Goal: Navigation & Orientation: Find specific page/section

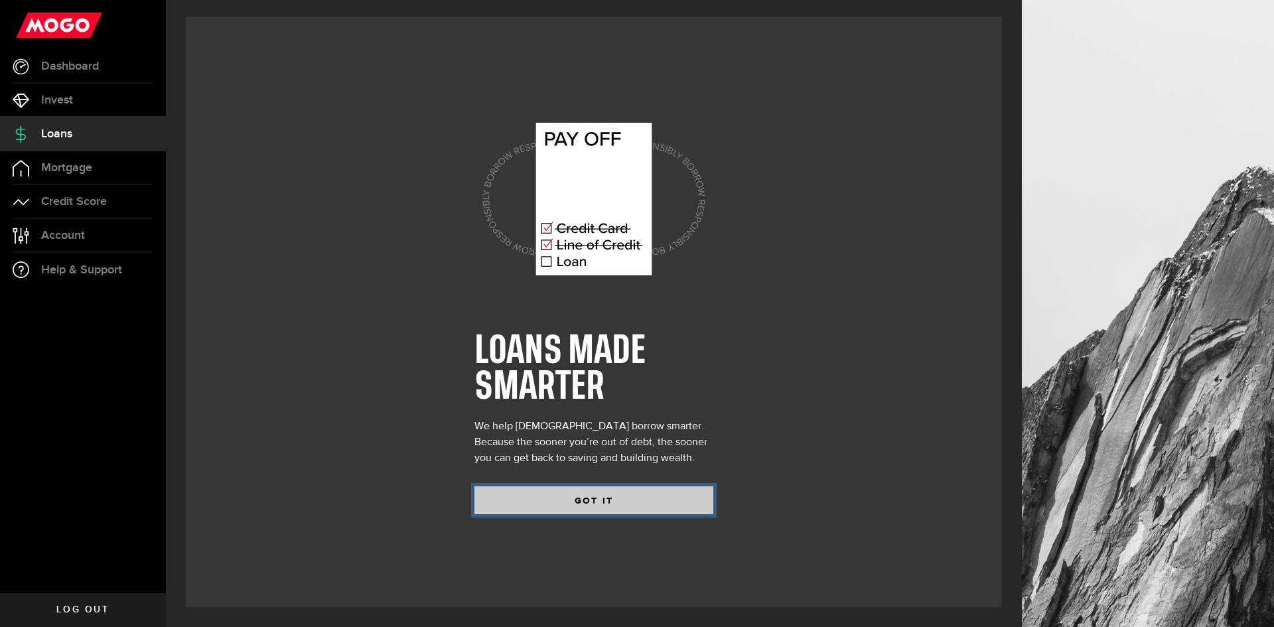
click at [630, 502] on button "GOT IT" at bounding box center [594, 501] width 239 height 28
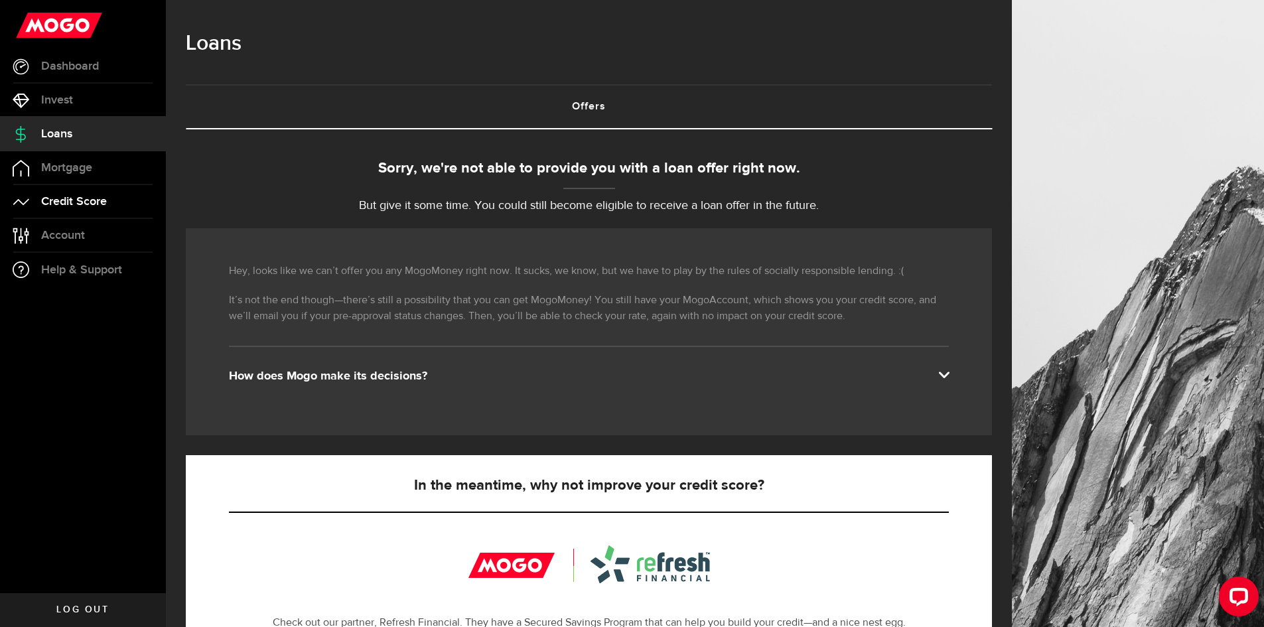
click at [130, 201] on link "Credit Score" at bounding box center [83, 201] width 166 height 33
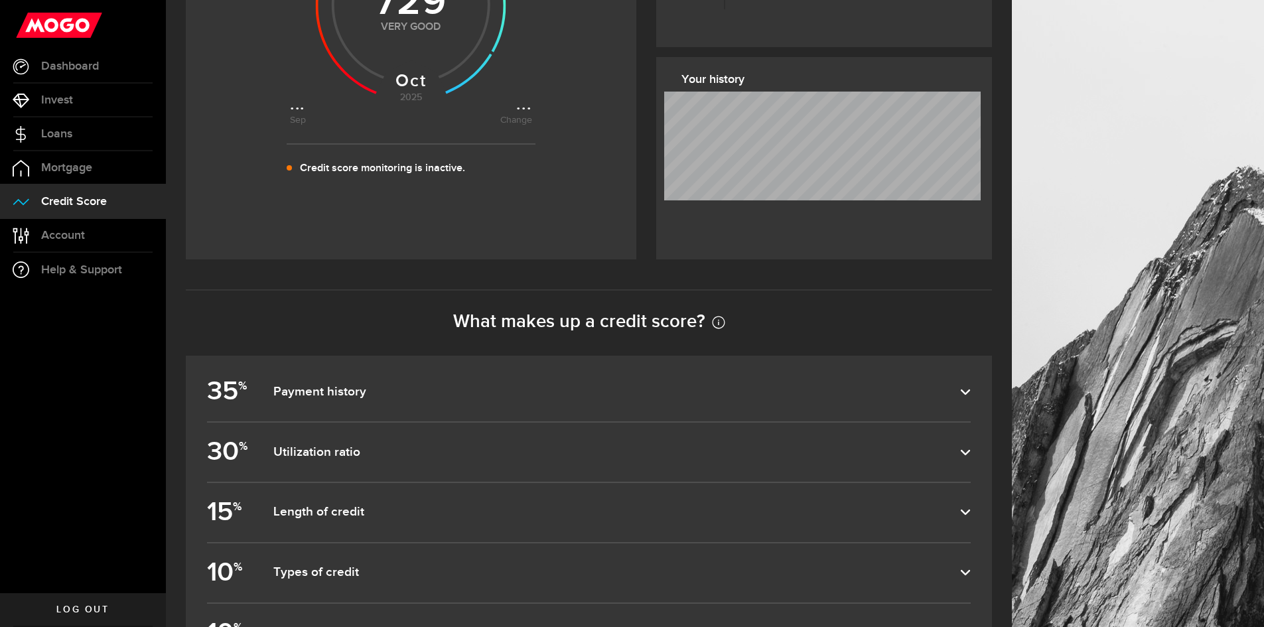
scroll to position [465, 0]
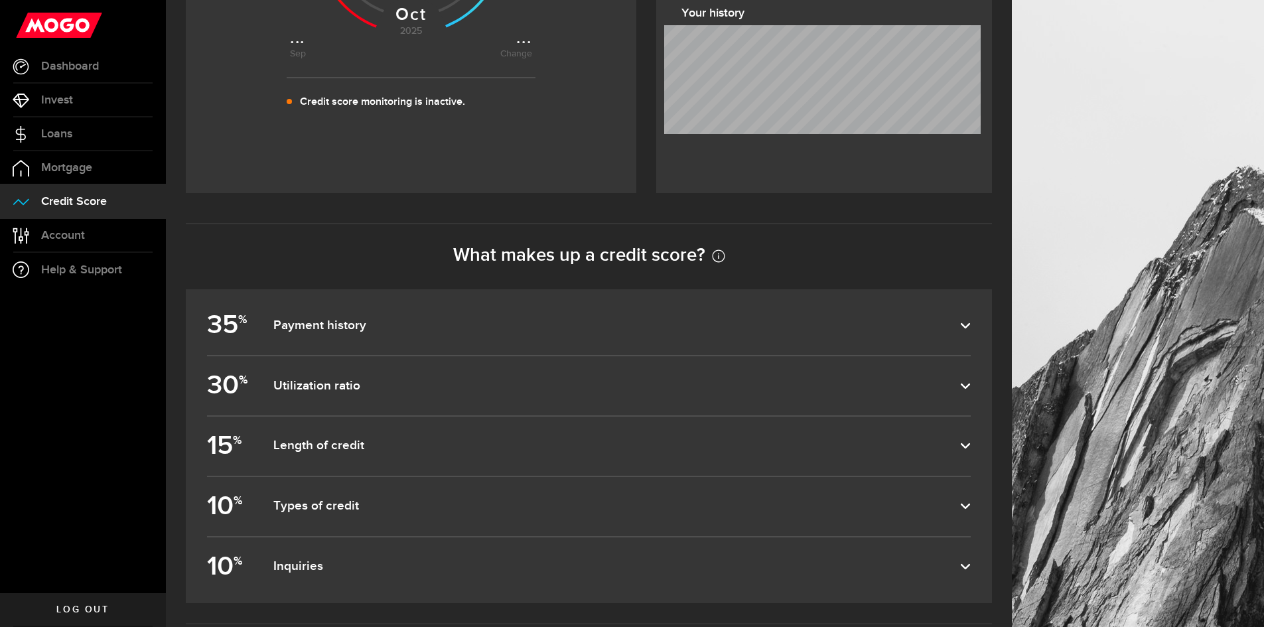
click at [866, 344] on label "35 % Payment history" at bounding box center [589, 325] width 764 height 59
click at [0, 0] on input "35 % Payment history" at bounding box center [0, 0] width 0 height 0
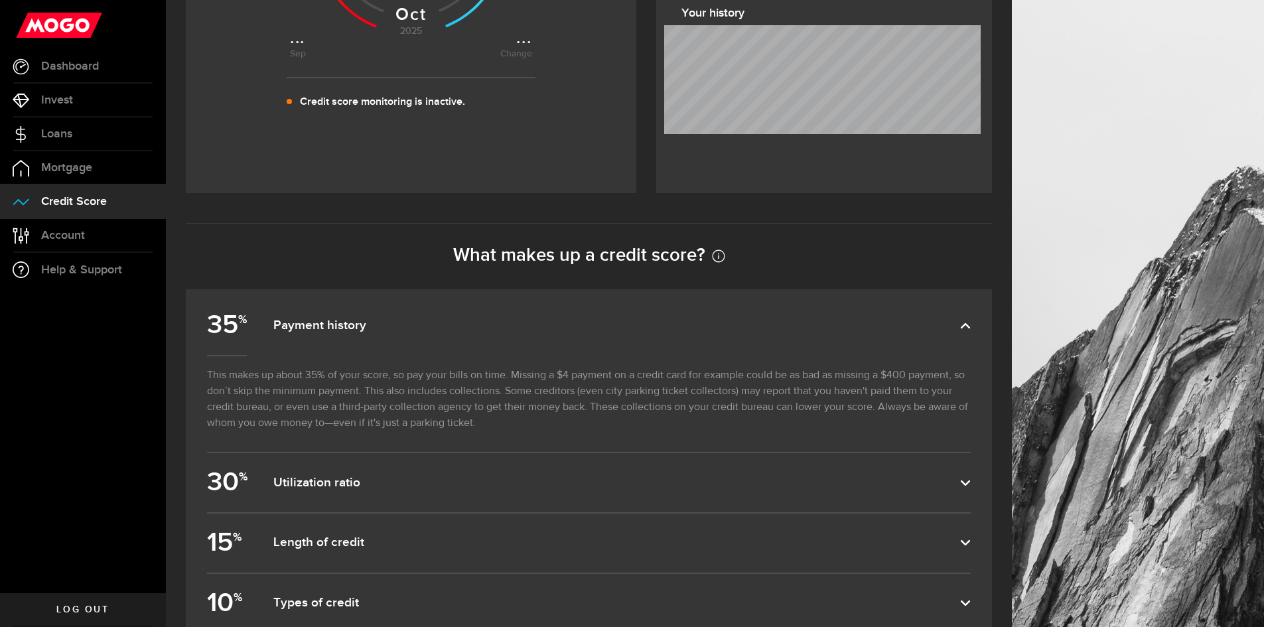
click at [866, 344] on label "35 % Payment history" at bounding box center [589, 325] width 764 height 59
click at [0, 0] on input "35 % Payment history" at bounding box center [0, 0] width 0 height 0
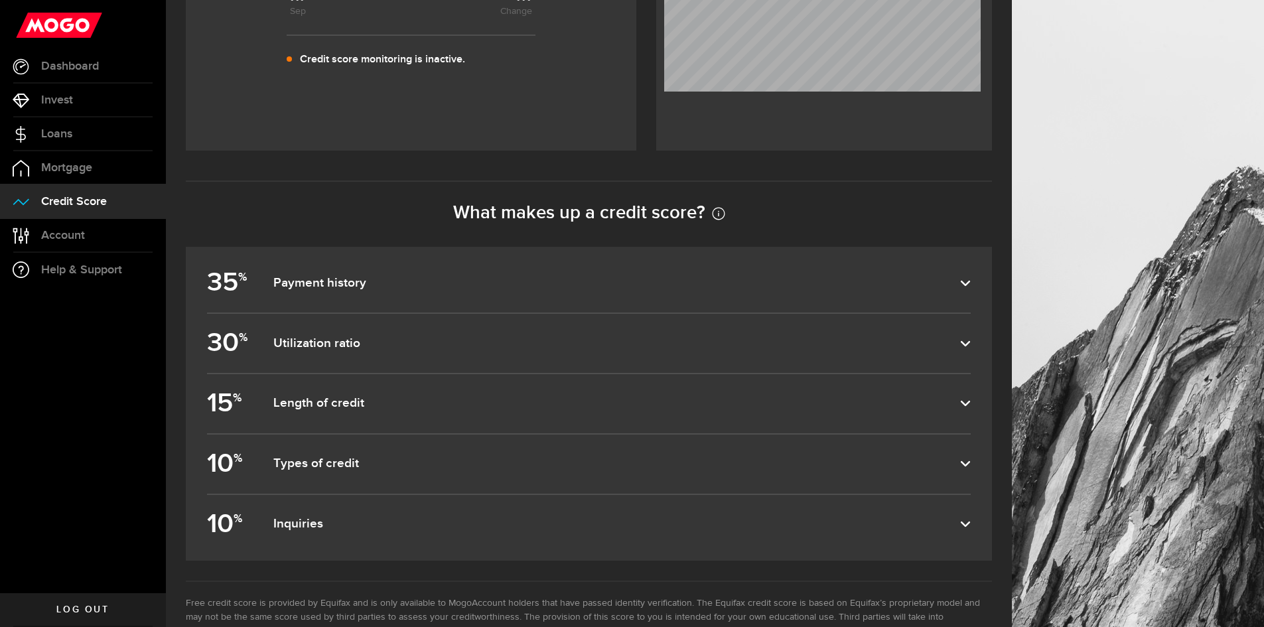
scroll to position [553, 0]
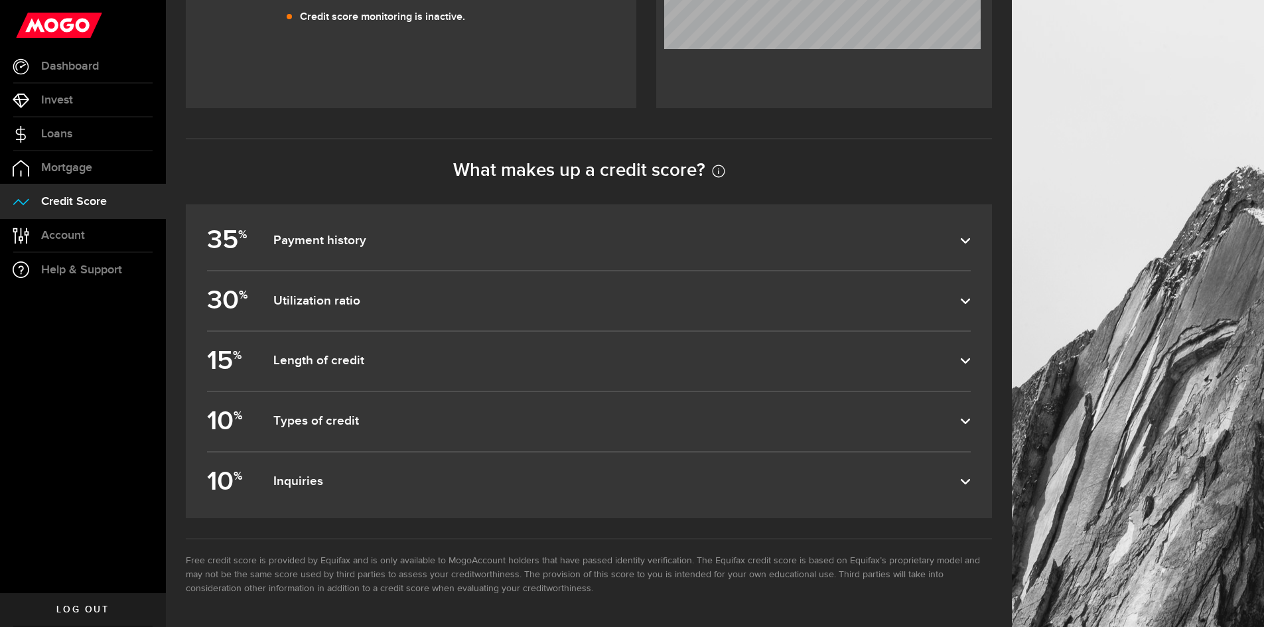
click at [816, 491] on label "10 % Inquiries" at bounding box center [589, 482] width 764 height 59
click at [0, 0] on input "10 % Inquiries" at bounding box center [0, 0] width 0 height 0
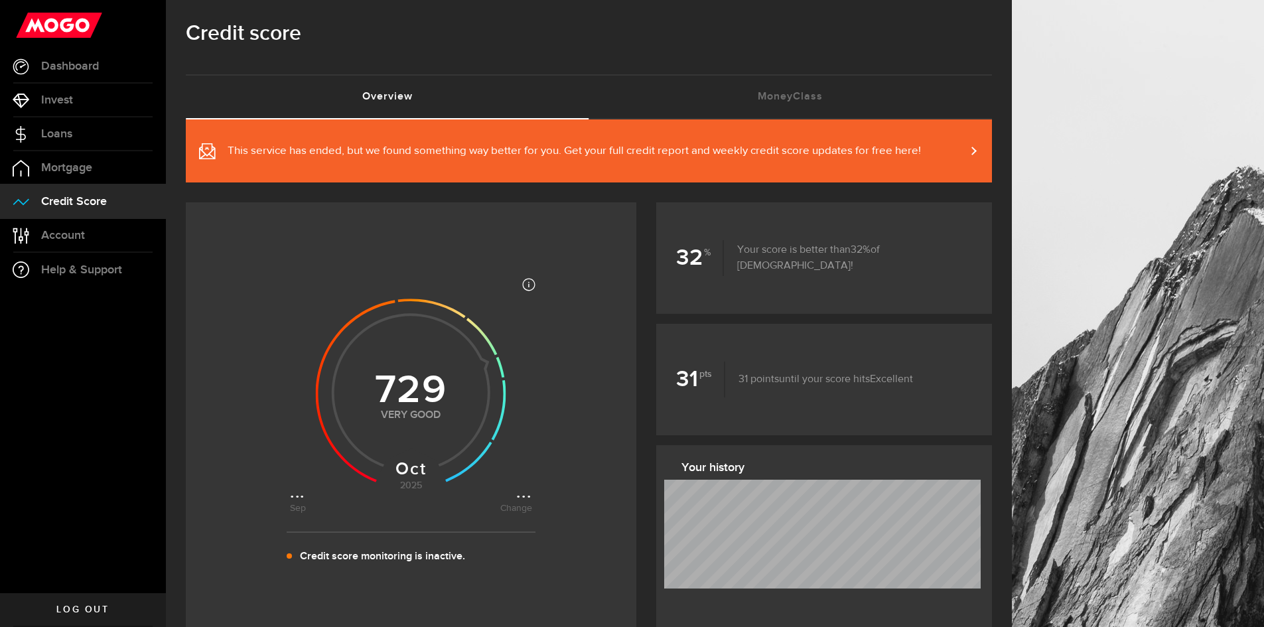
scroll to position [0, 0]
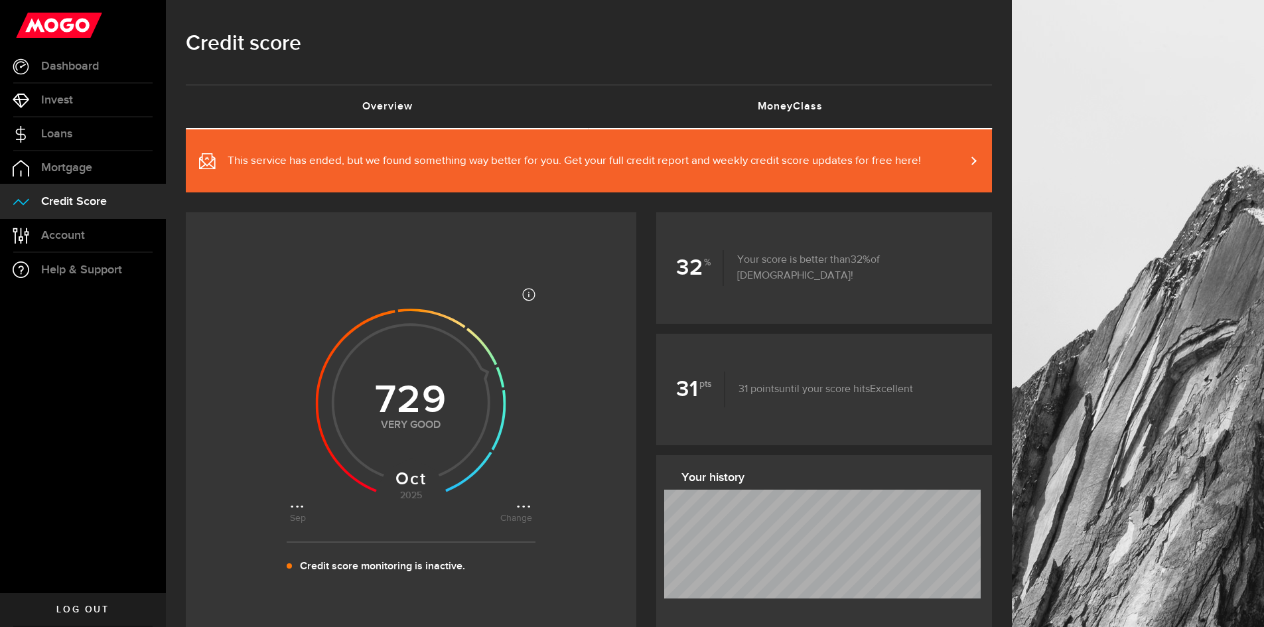
click at [826, 90] on link "MoneyClass (requires attention)" at bounding box center [791, 107] width 404 height 42
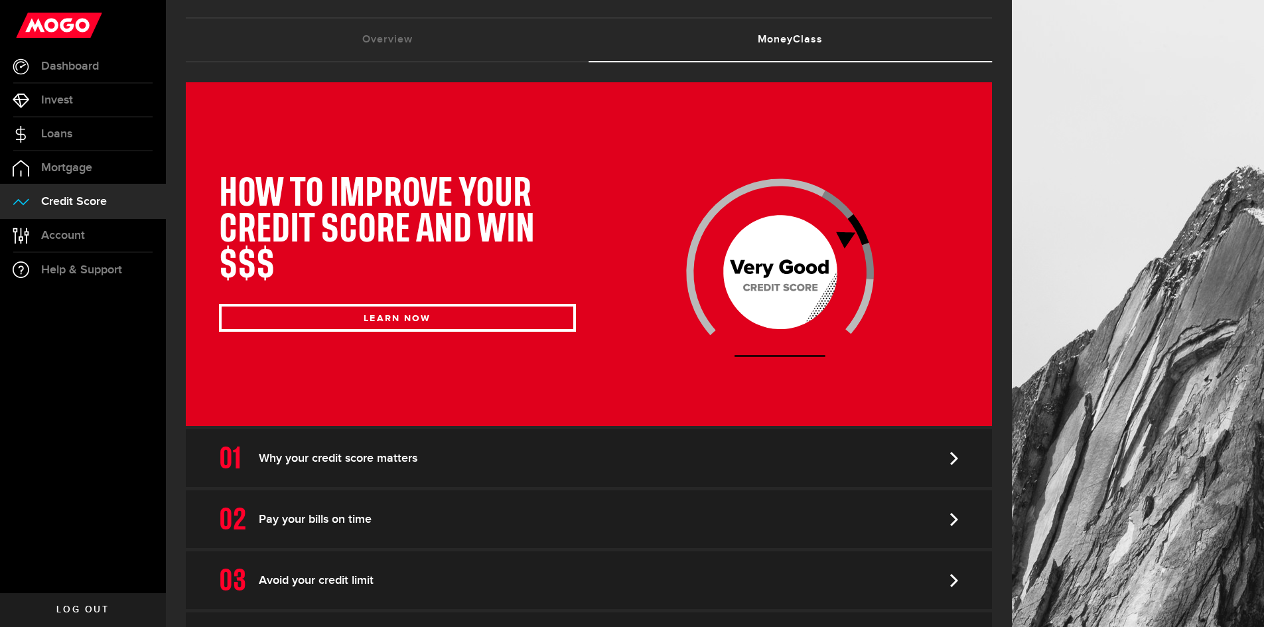
scroll to position [133, 0]
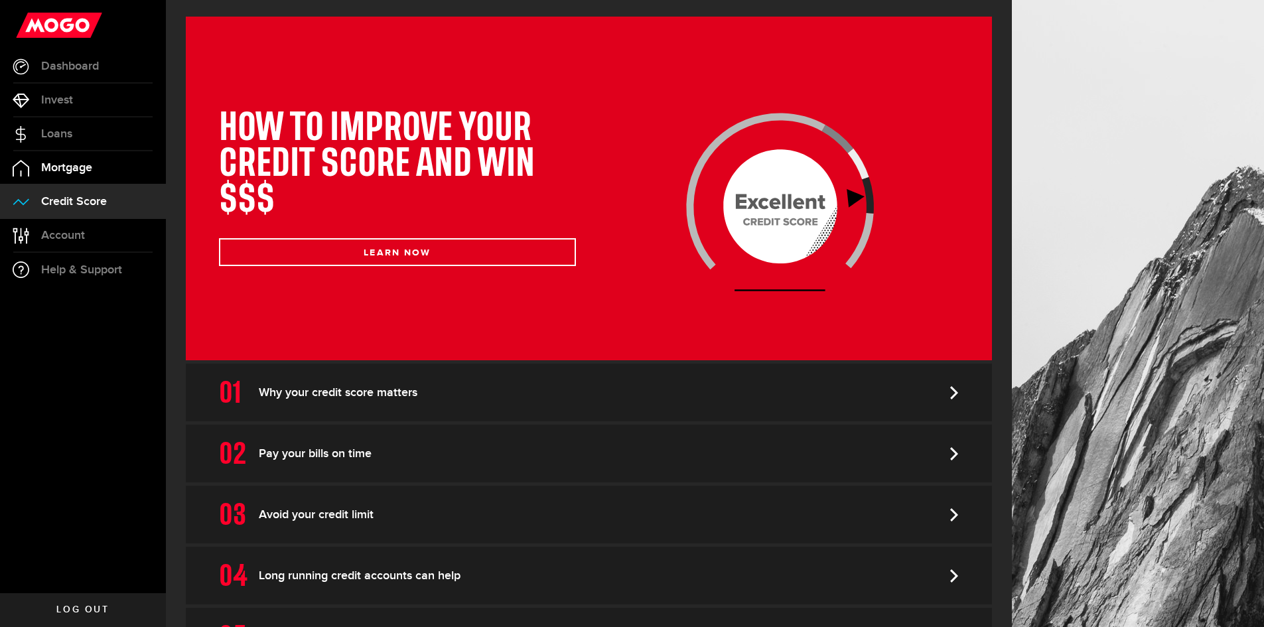
click at [91, 171] on span "Mortgage" at bounding box center [66, 168] width 51 height 12
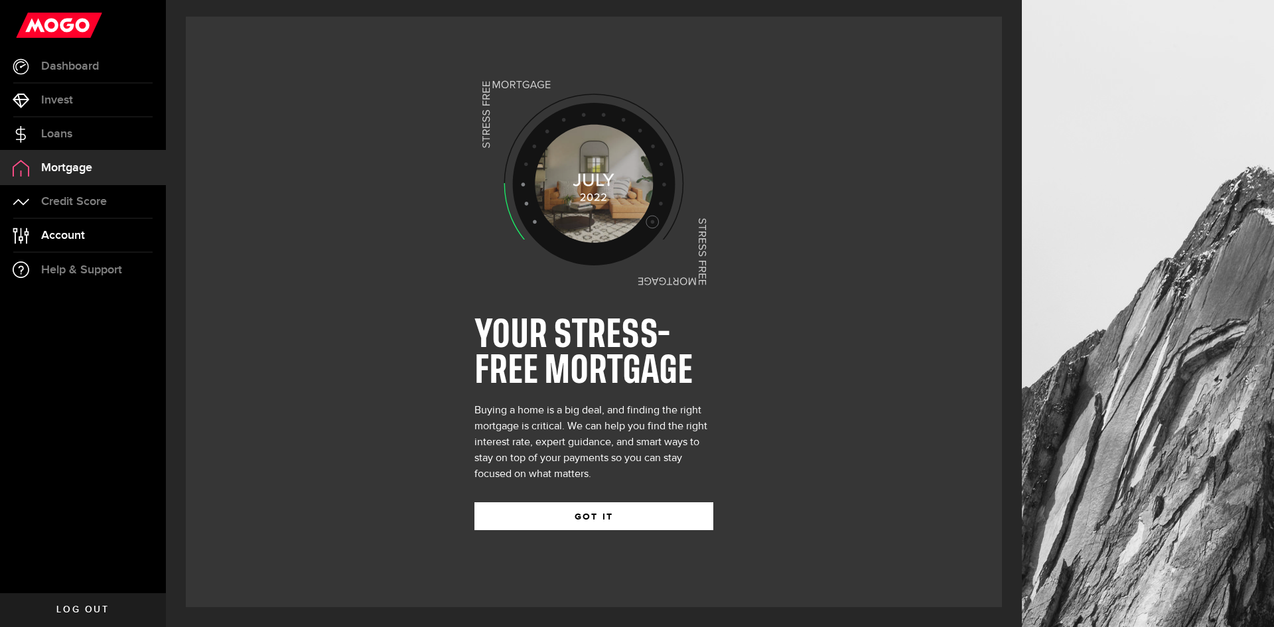
click at [88, 240] on link "Account Compte" at bounding box center [83, 235] width 166 height 33
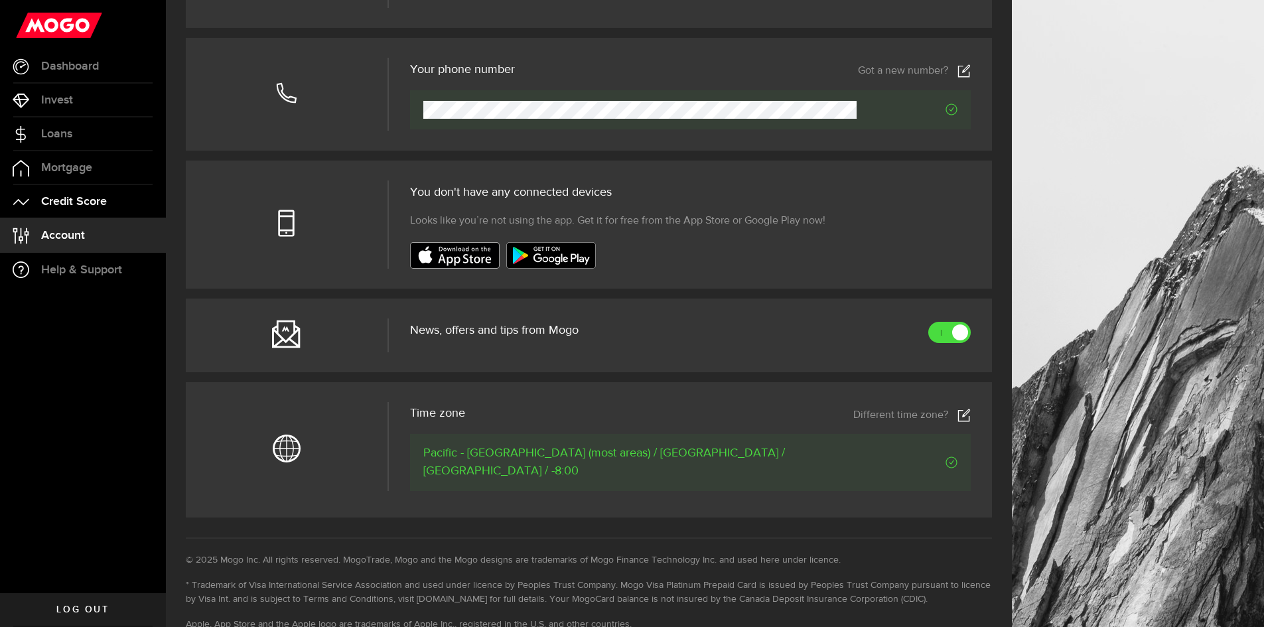
scroll to position [183, 0]
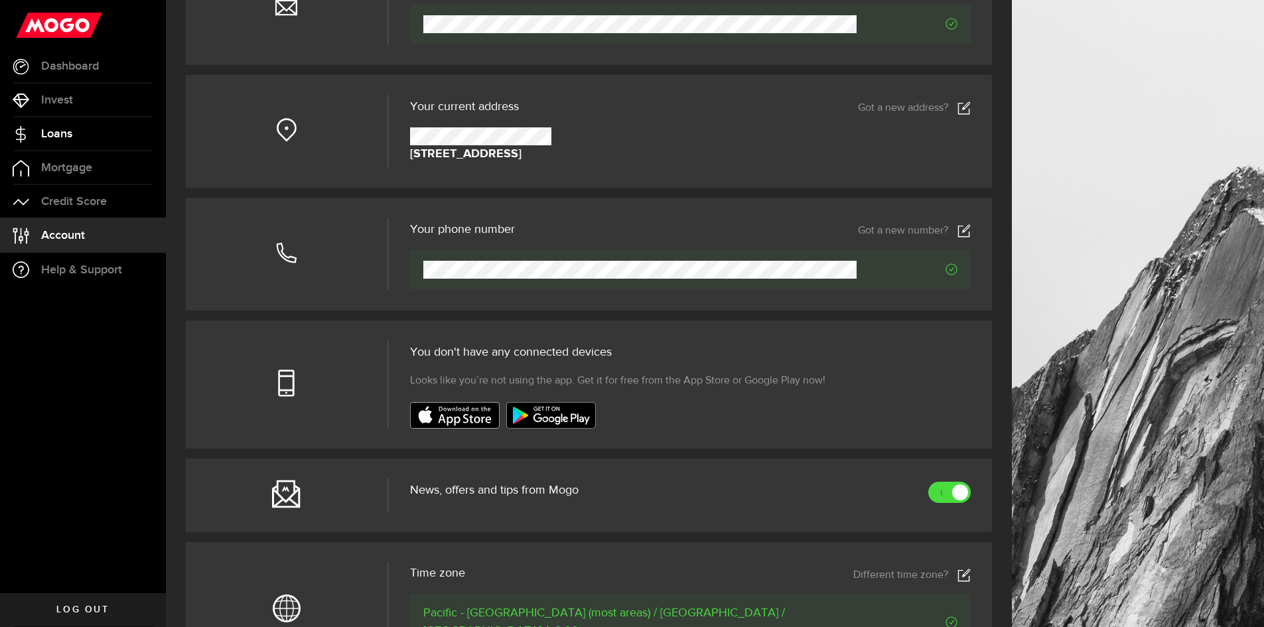
click at [94, 136] on link "Loans" at bounding box center [83, 133] width 166 height 33
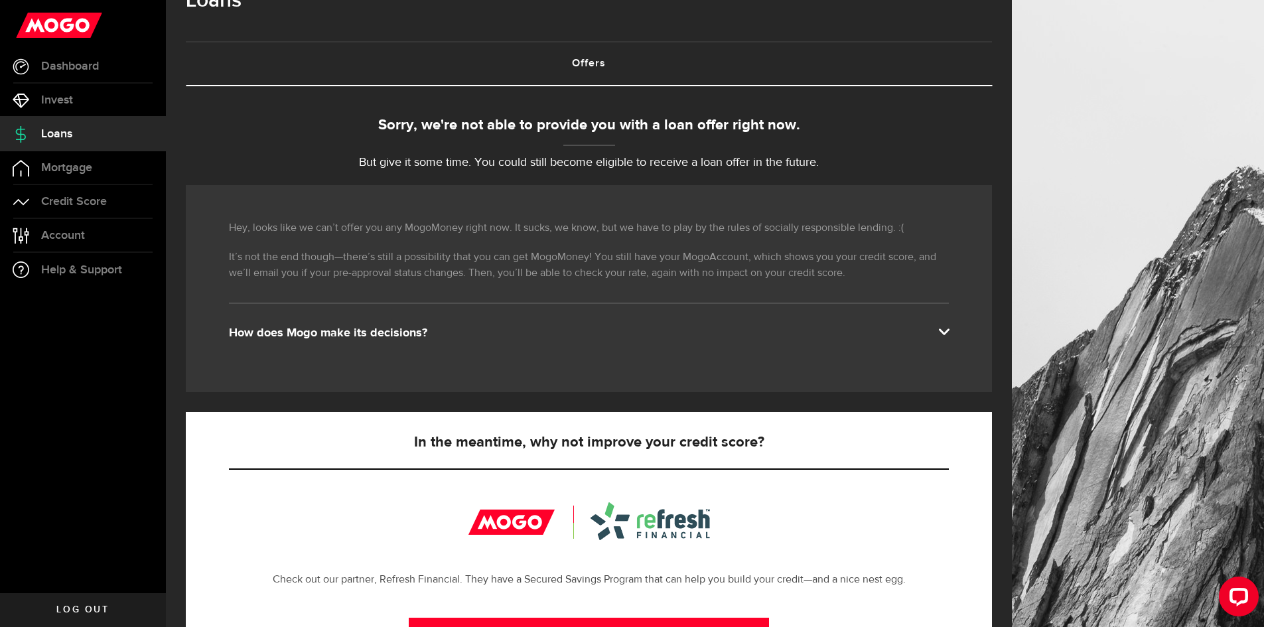
scroll to position [66, 0]
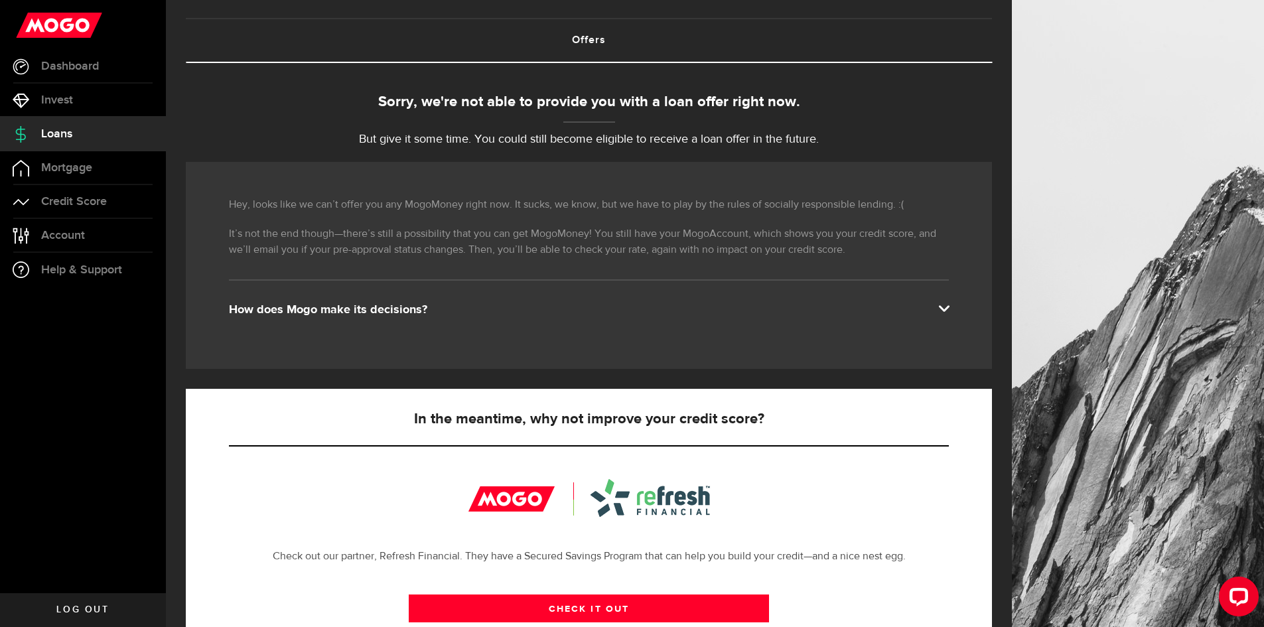
click at [935, 314] on div "How does Mogo make its decisions?" at bounding box center [589, 310] width 720 height 16
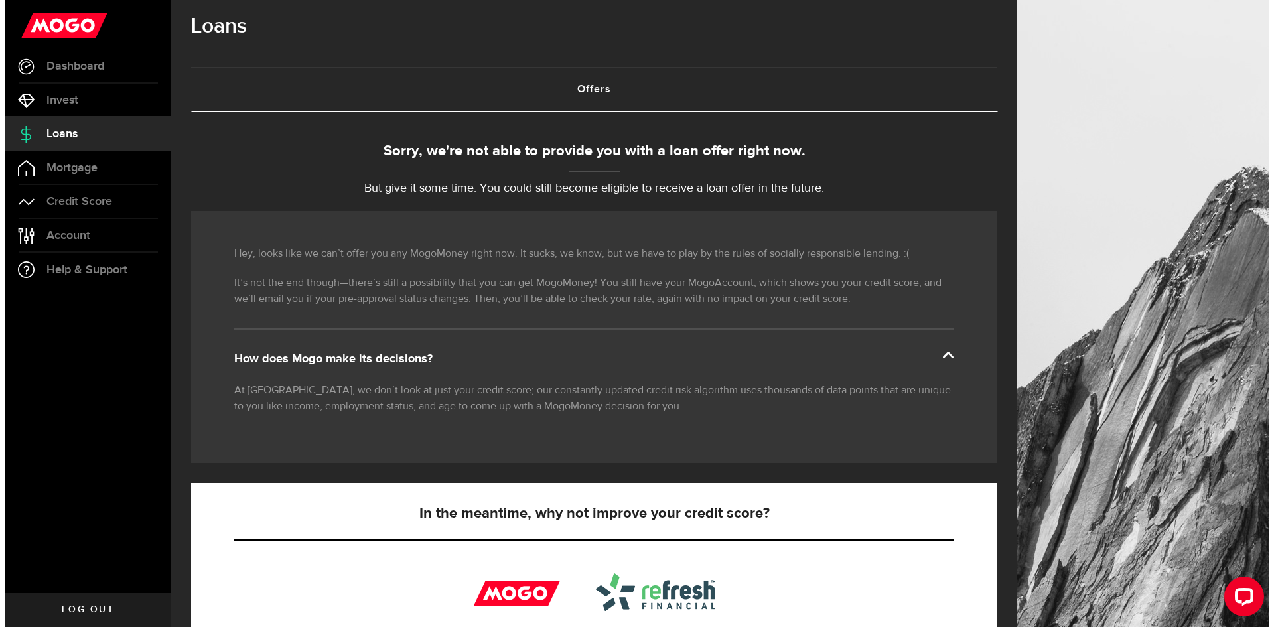
scroll to position [0, 0]
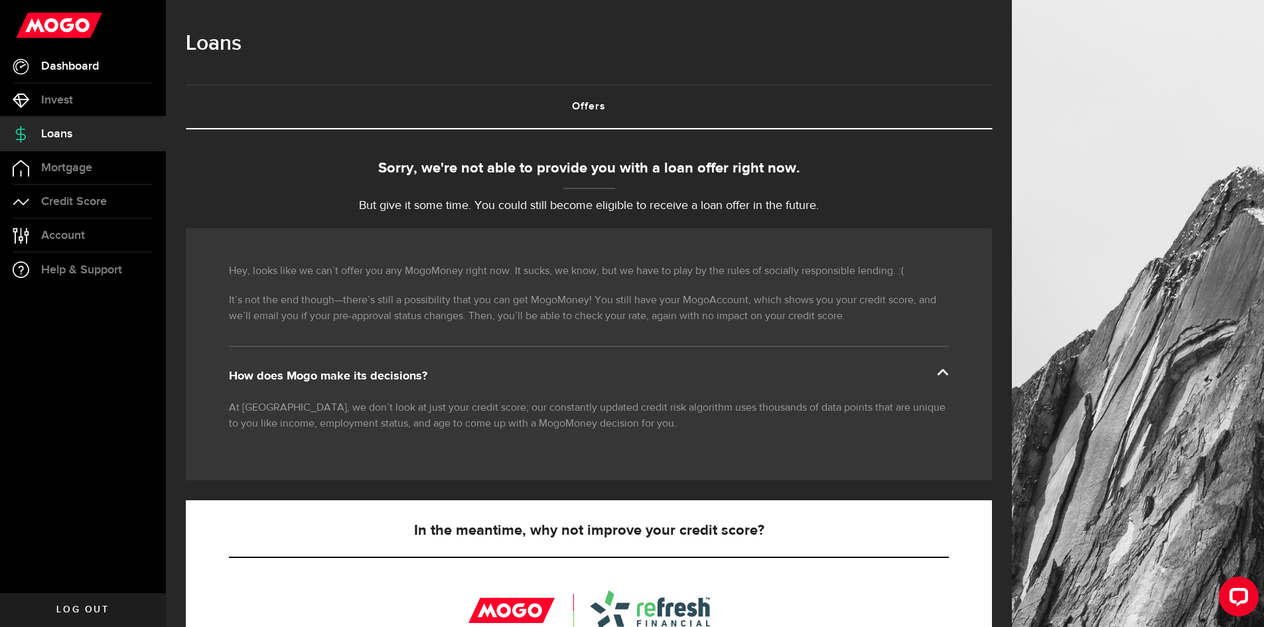
click at [84, 63] on span "Dashboard" at bounding box center [70, 66] width 58 height 12
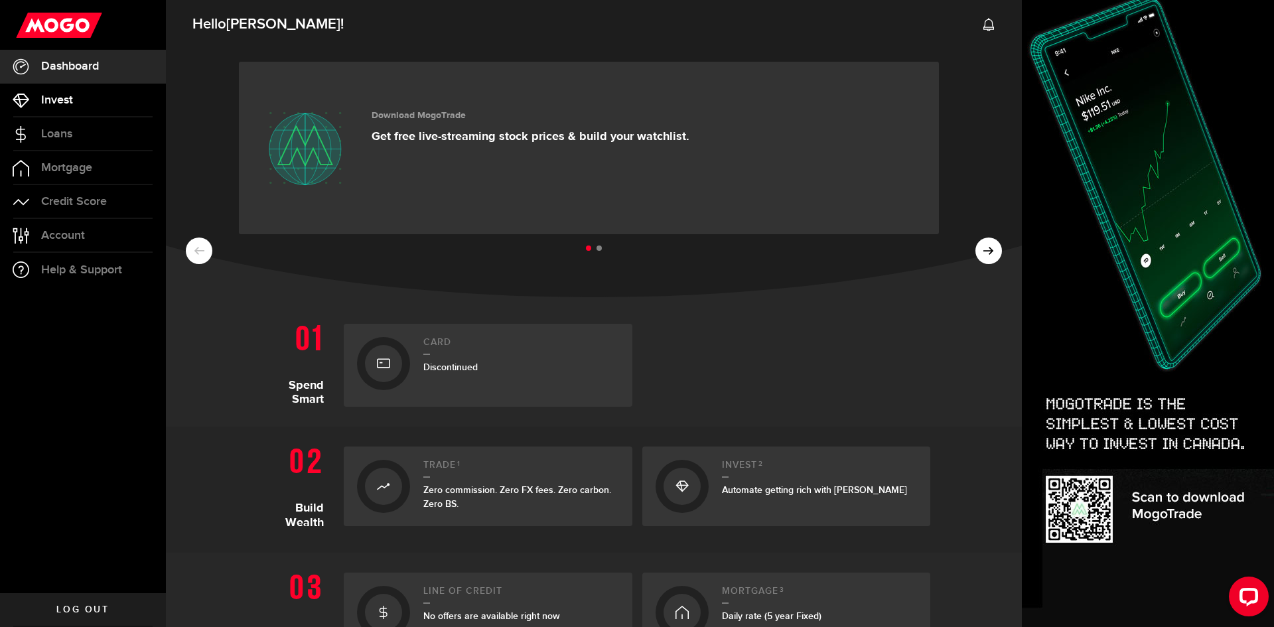
click at [75, 98] on link "Invest" at bounding box center [83, 100] width 166 height 33
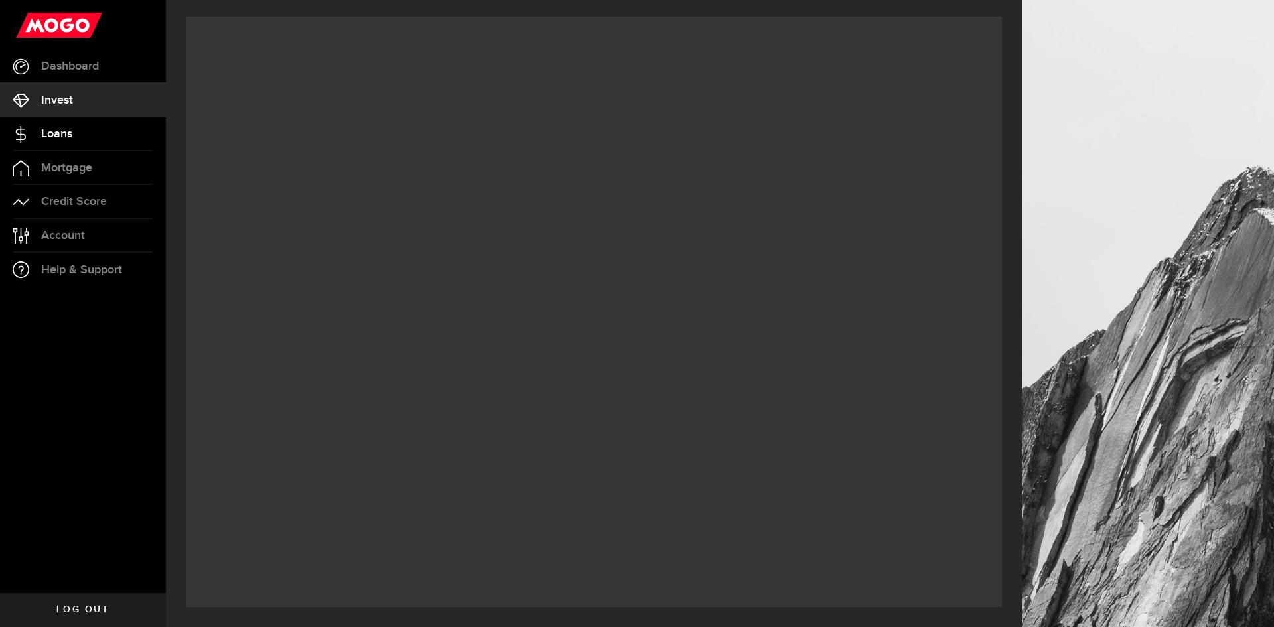
click at [74, 130] on link "Loans" at bounding box center [83, 133] width 166 height 33
